Goal: Register for event/course

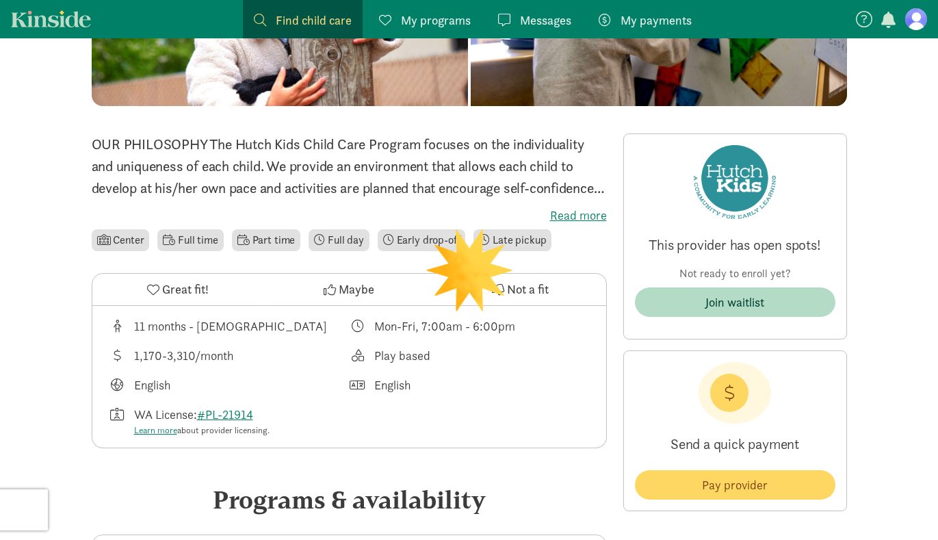
scroll to position [264, 0]
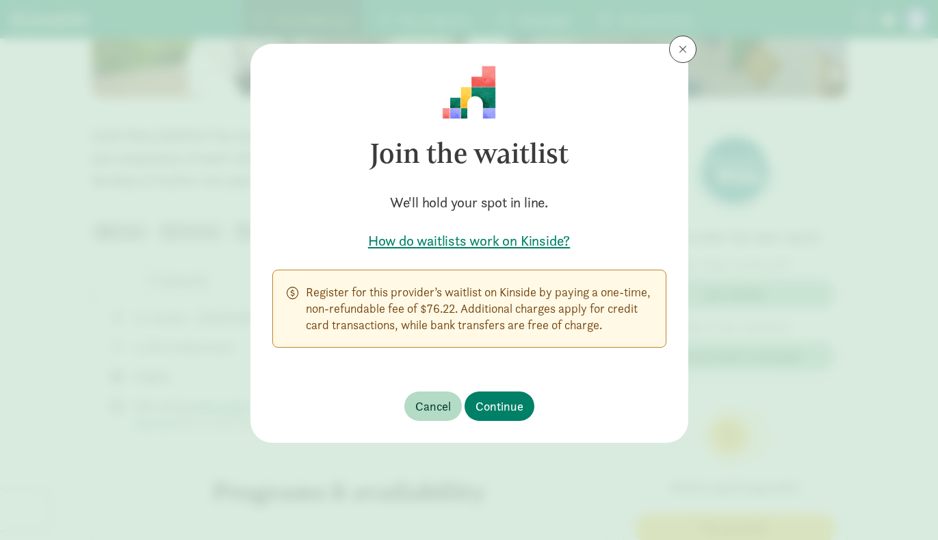
click at [679, 45] on span at bounding box center [683, 49] width 8 height 11
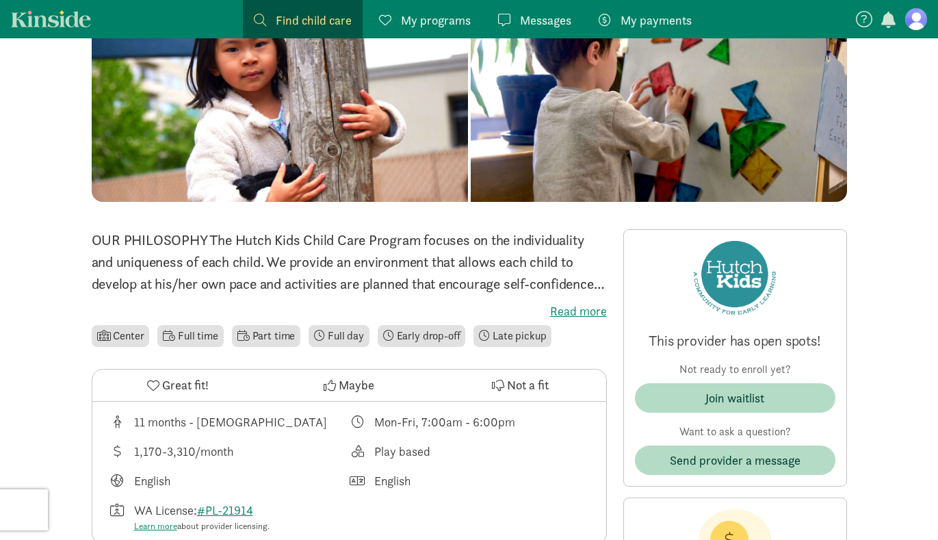
scroll to position [166, 0]
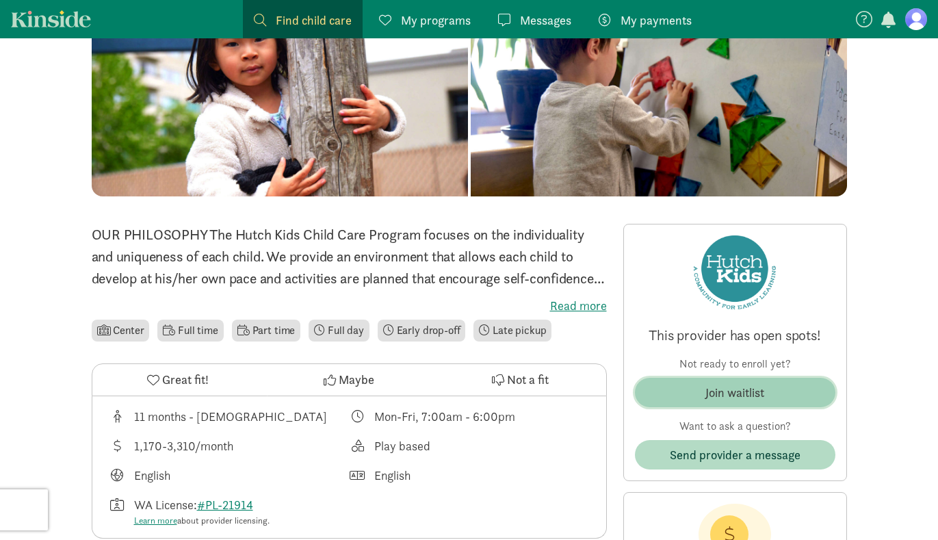
click at [709, 394] on div "Join waitlist" at bounding box center [735, 392] width 59 height 18
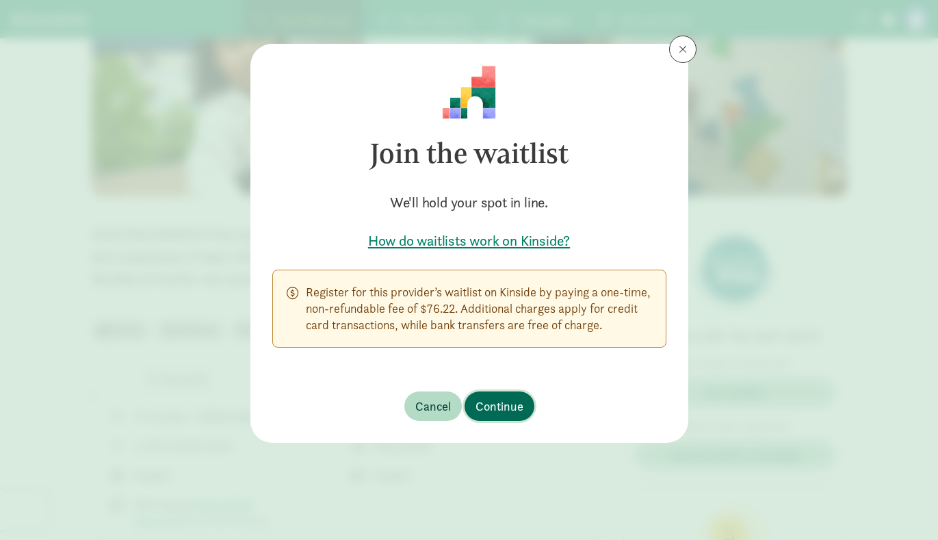
click at [498, 406] on span "Continue" at bounding box center [500, 406] width 48 height 18
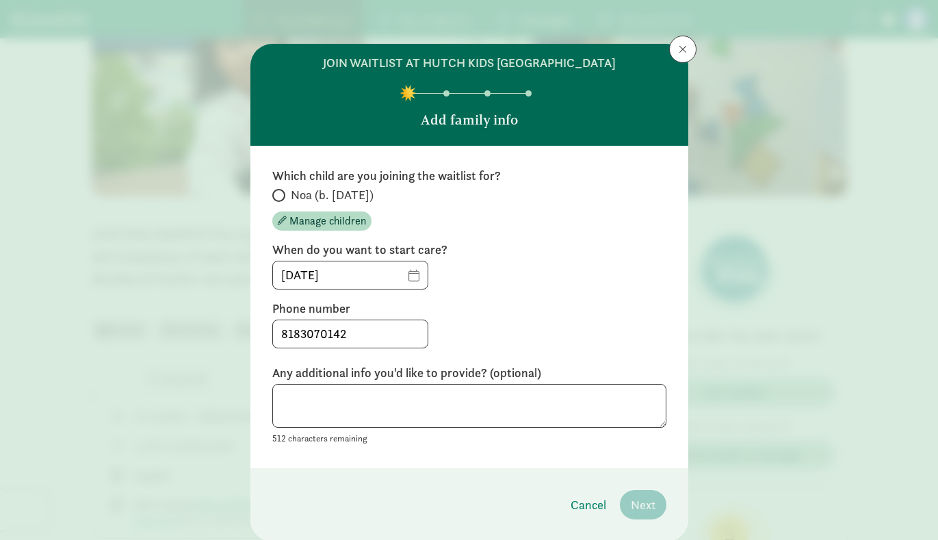
click at [276, 196] on input "Noa (b. [DATE])" at bounding box center [276, 195] width 9 height 9
radio input "true"
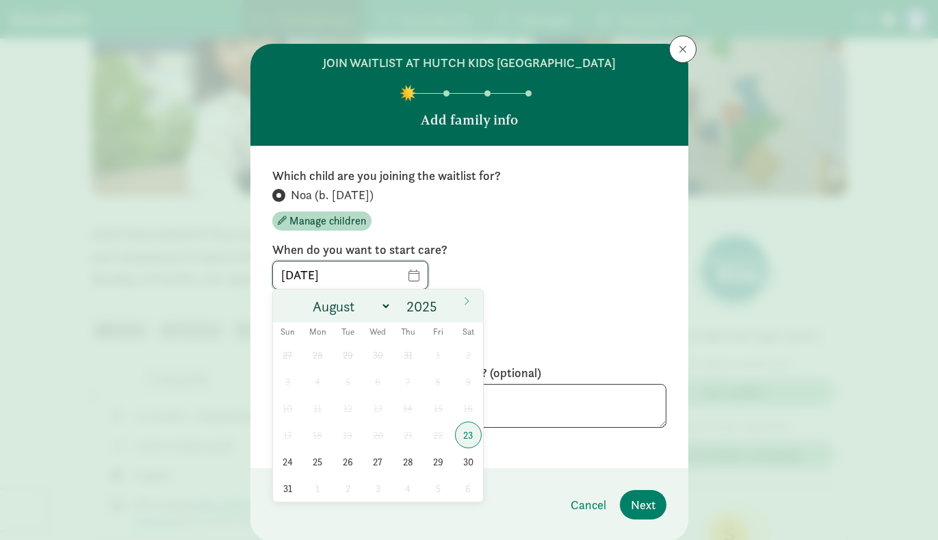
click at [409, 275] on input "[DATE]" at bounding box center [350, 274] width 155 height 27
select select "8"
click at [311, 385] on span "8" at bounding box center [318, 381] width 27 height 27
type input "[DATE]"
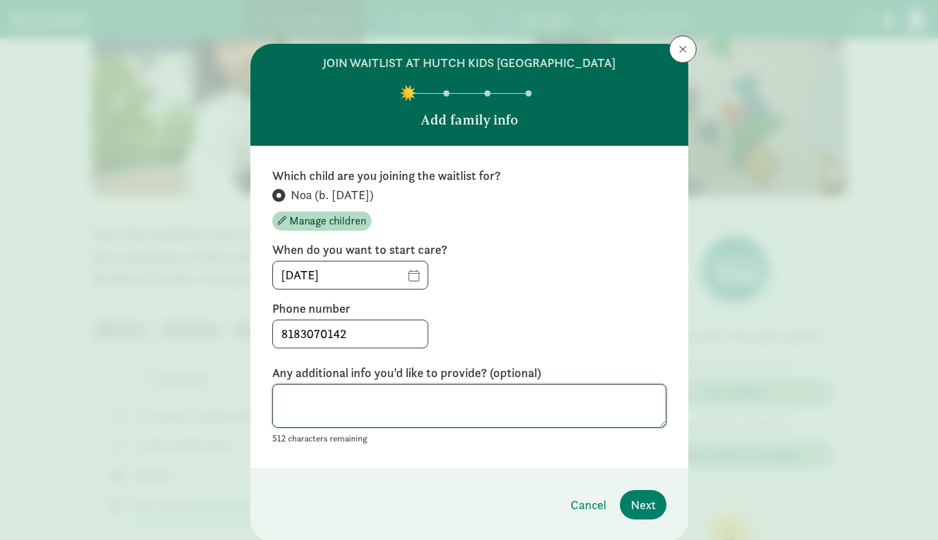
click at [494, 417] on textarea at bounding box center [469, 406] width 394 height 44
type textarea "UW faculty/SCH"
click at [644, 506] on span "Next" at bounding box center [643, 504] width 25 height 18
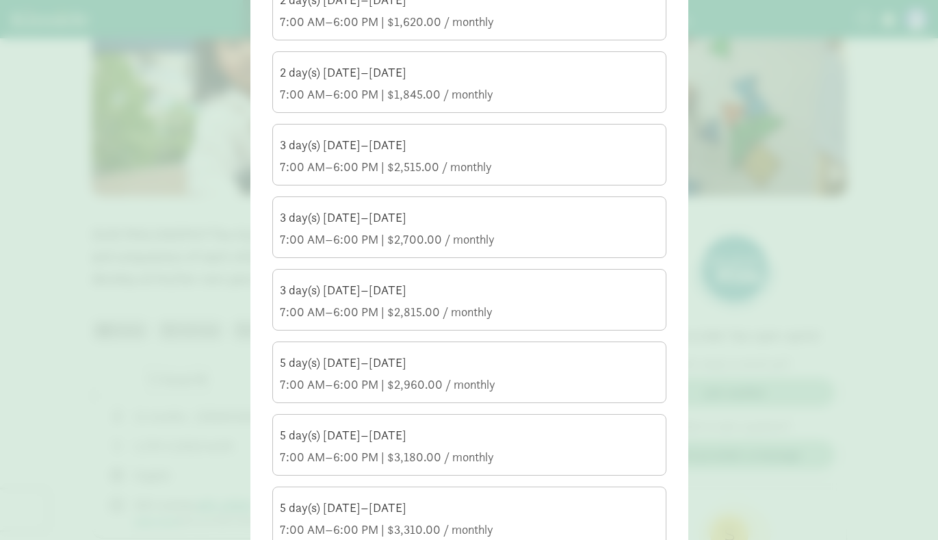
scroll to position [220, 0]
click at [357, 358] on div "5 day(s) [DATE]–[DATE]" at bounding box center [469, 361] width 379 height 16
click at [0, 0] on input "5 day(s) [DATE]–[DATE] 7:00 AM–6:00 PM | $2,960.00 / monthly" at bounding box center [0, 0] width 0 height 0
click at [357, 358] on div "5 day(s) [DATE]–[DATE]" at bounding box center [469, 361] width 379 height 16
click at [0, 0] on input "5 day(s) [DATE]–[DATE] 7:00 AM–6:00 PM | $2,960.00 / monthly" at bounding box center [0, 0] width 0 height 0
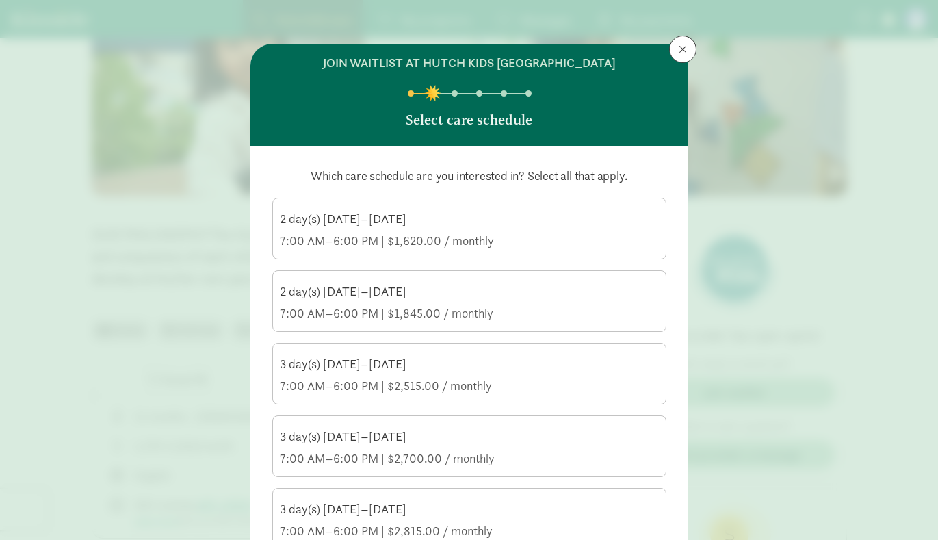
scroll to position [0, 0]
click at [685, 40] on button at bounding box center [682, 49] width 27 height 27
